Goal: Transaction & Acquisition: Obtain resource

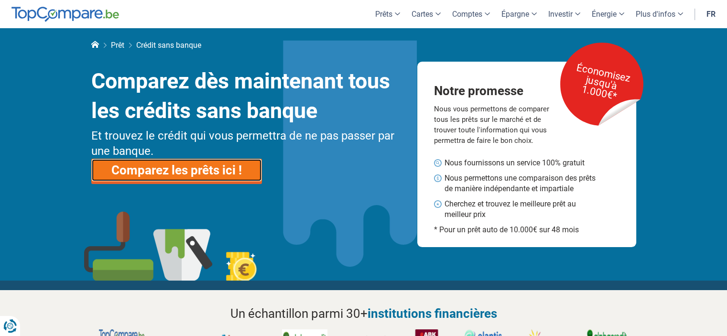
click at [185, 171] on link "Comparez les prêts ici !" at bounding box center [176, 170] width 171 height 23
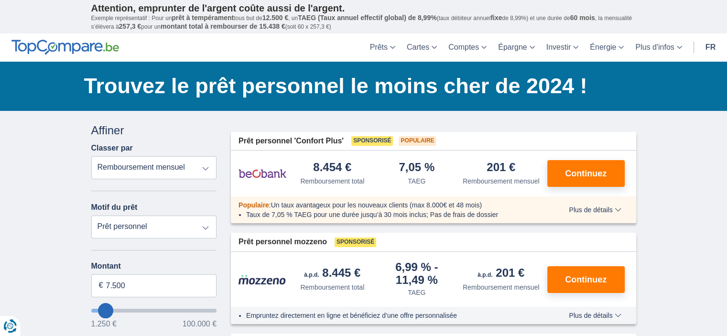
click at [207, 166] on select "Remboursement total TAEG Remboursement mensuel" at bounding box center [154, 167] width 126 height 23
select select "trp+"
click at [91, 156] on select "Remboursement total TAEG Remboursement mensuel" at bounding box center [154, 167] width 126 height 23
click at [204, 225] on select "Prêt personnel Voiture Moto / vélo Caravane / mobilhome Travaux Energie Rachat …" at bounding box center [154, 226] width 126 height 23
select select "debtConsolidation"
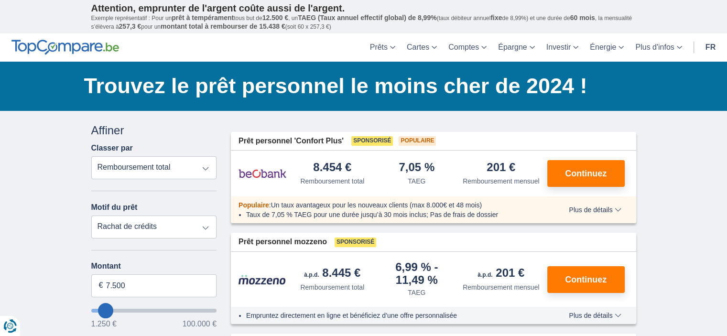
click at [91, 215] on select "Prêt personnel Voiture Moto / vélo Caravane / mobilhome Travaux Energie Rachat …" at bounding box center [154, 226] width 126 height 23
type input "10.000"
type input "10250"
select select "48"
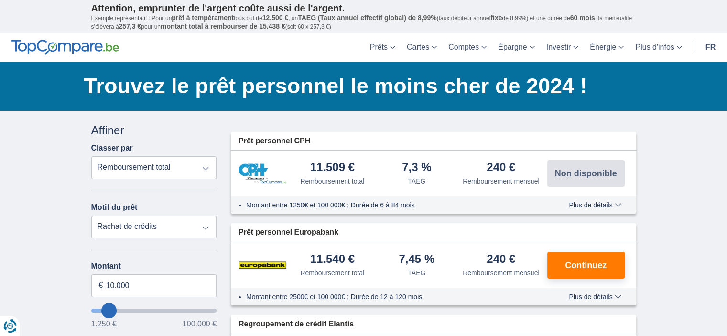
scroll to position [191, 0]
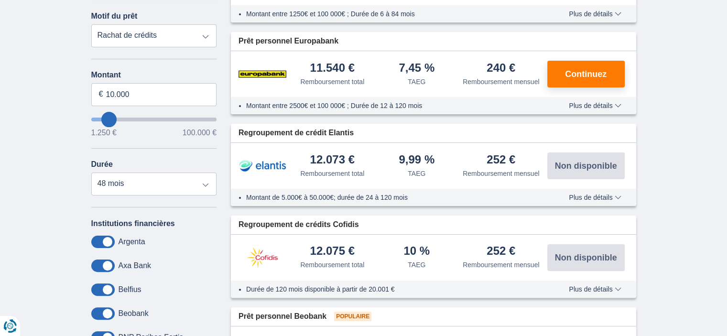
type input "39.250"
type input "39250"
click at [140, 118] on input "wantToBorrow" at bounding box center [154, 120] width 126 height 4
select select "120"
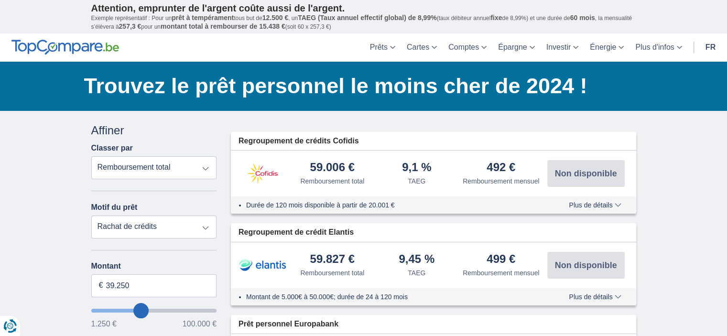
click at [146, 309] on input "wantToBorrow" at bounding box center [154, 311] width 126 height 4
type input "40.250"
type input "40250"
type input "41.250"
type input "41250"
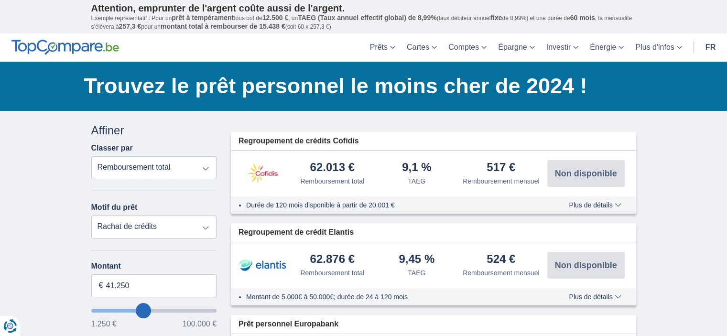
type input "40.250"
type input "40250"
type input "41.250"
type input "41250"
click at [143, 309] on input "wantToBorrow" at bounding box center [154, 311] width 126 height 4
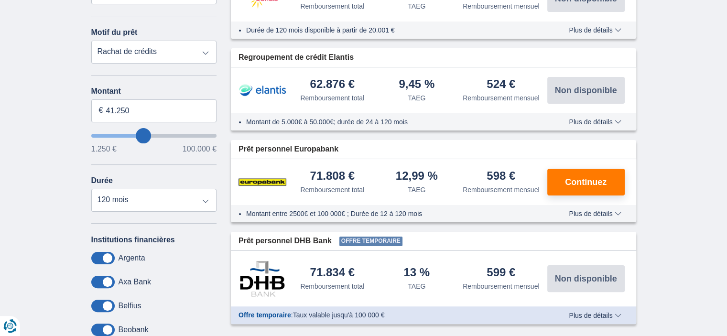
scroll to position [191, 0]
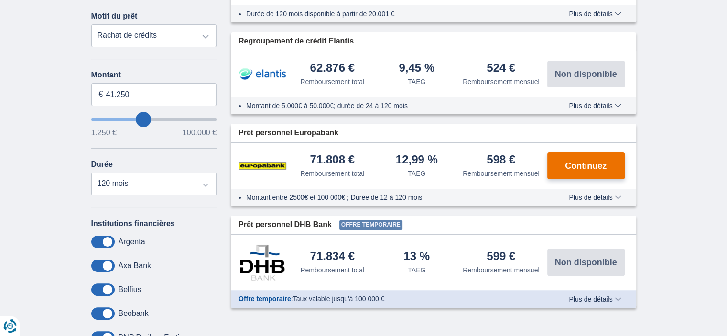
click at [569, 170] on button "Continuez" at bounding box center [585, 165] width 77 height 27
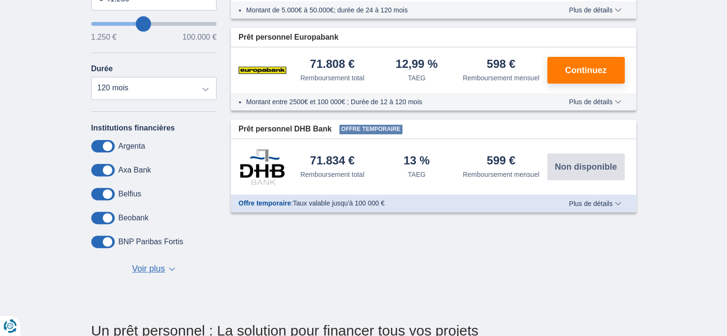
click at [126, 191] on label "Belfius" at bounding box center [129, 194] width 23 height 9
click at [101, 190] on span at bounding box center [102, 194] width 23 height 12
click at [0, 0] on input "checkbox" at bounding box center [0, 0] width 0 height 0
click at [100, 191] on span at bounding box center [102, 194] width 23 height 12
click at [0, 0] on input "checkbox" at bounding box center [0, 0] width 0 height 0
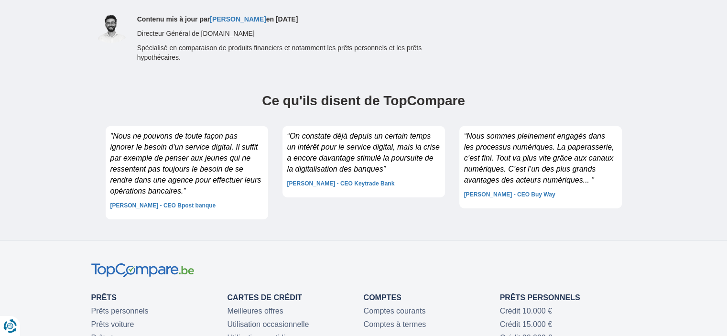
scroll to position [3058, 0]
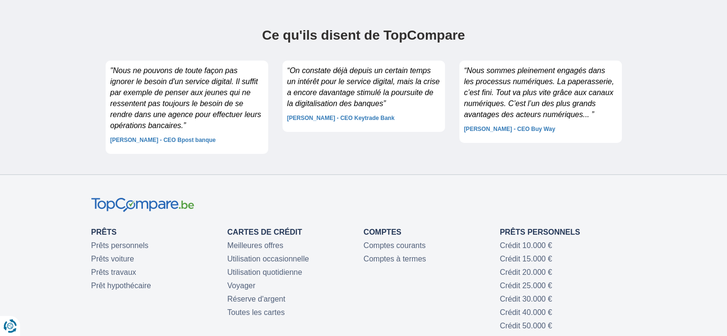
scroll to position [191, 0]
